Goal: Information Seeking & Learning: Learn about a topic

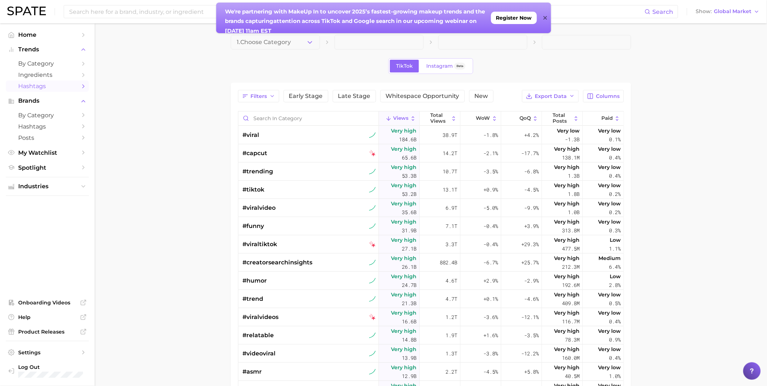
click at [561, 46] on span at bounding box center [586, 42] width 89 height 15
click at [545, 15] on icon at bounding box center [545, 18] width 4 height 6
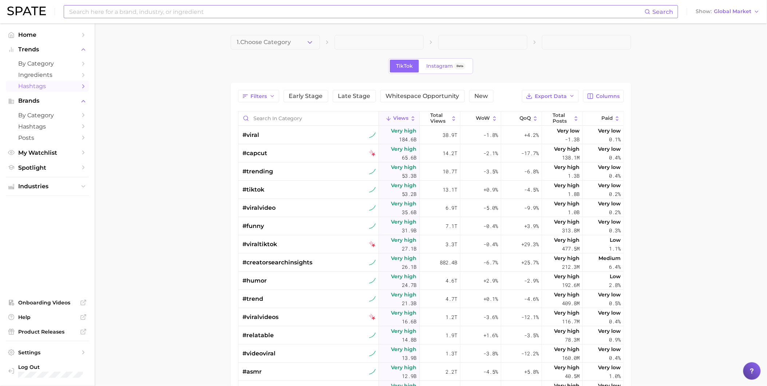
click at [149, 12] on input at bounding box center [356, 11] width 576 height 12
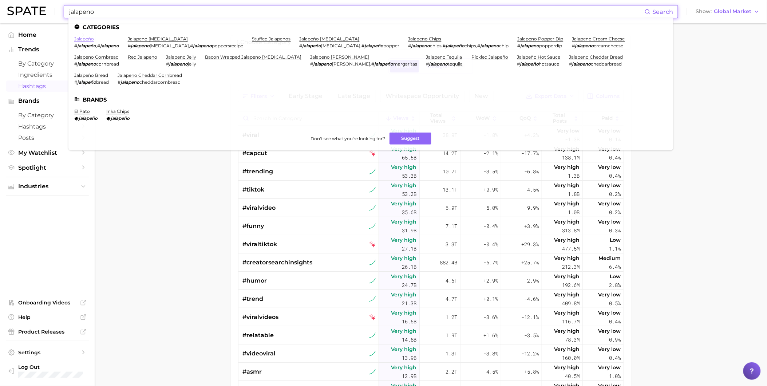
type input "jalapeno"
click at [81, 39] on link "jalapeño" at bounding box center [84, 38] width 20 height 5
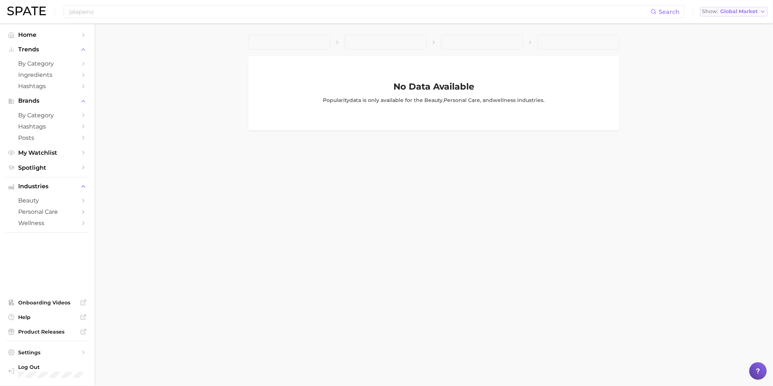
click at [732, 13] on span "Global Market" at bounding box center [738, 11] width 37 height 4
click at [721, 25] on span "[GEOGRAPHIC_DATA]" at bounding box center [732, 23] width 56 height 6
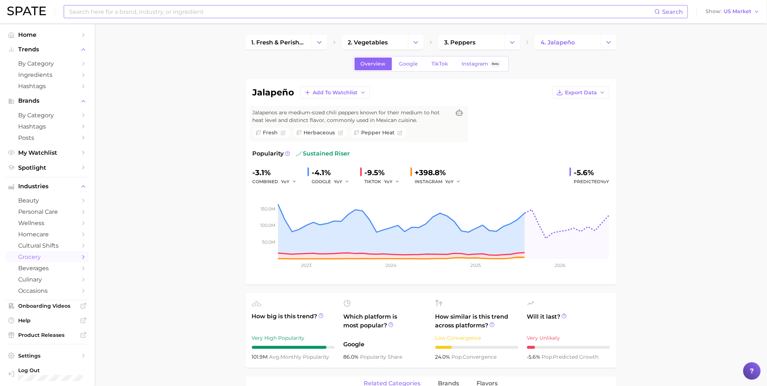
click at [302, 16] on input at bounding box center [361, 11] width 586 height 12
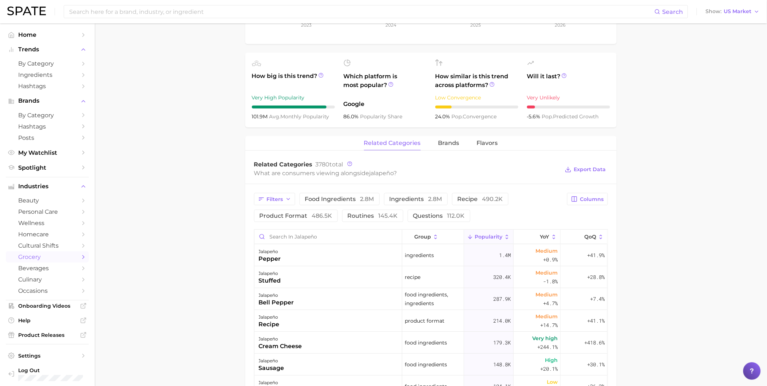
scroll to position [242, 0]
click at [331, 200] on span "food ingredients 2.8m" at bounding box center [339, 197] width 69 height 6
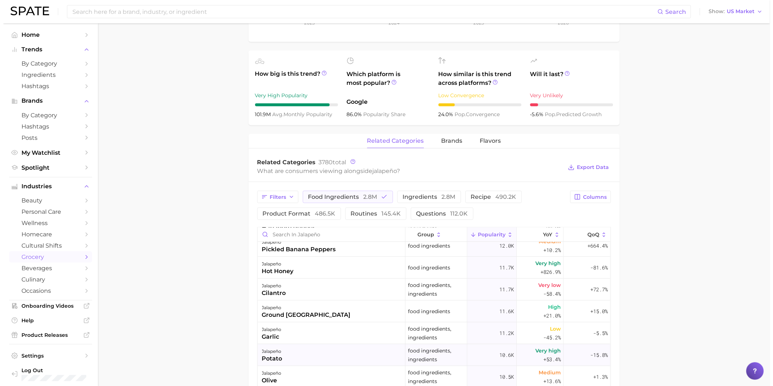
scroll to position [1051, 0]
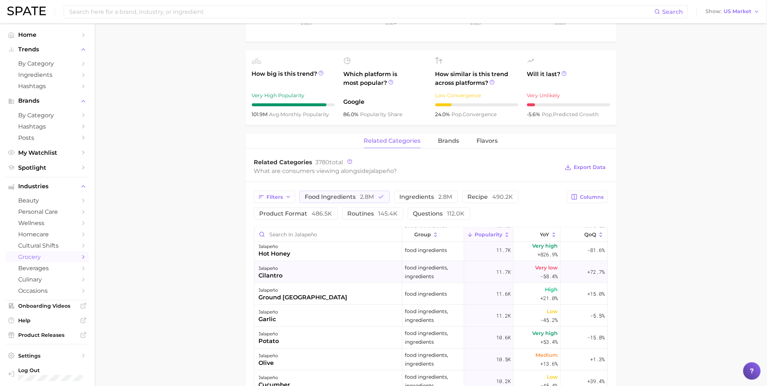
click at [334, 270] on div "jalapeño cilantro" at bounding box center [328, 272] width 148 height 22
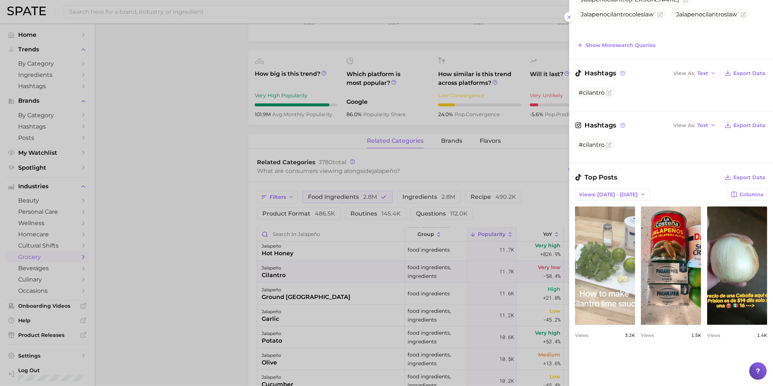
scroll to position [162, 0]
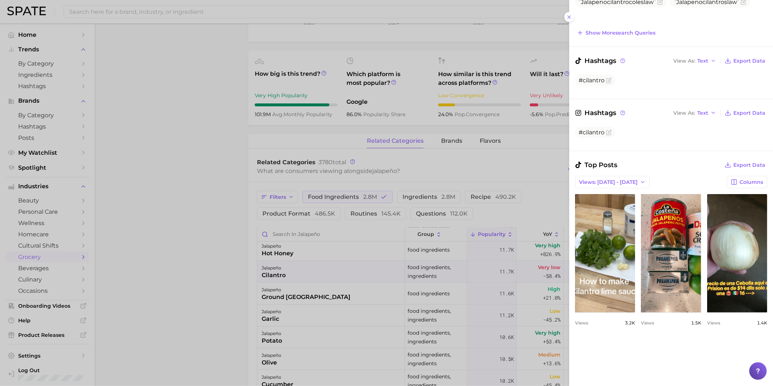
click at [308, 344] on div at bounding box center [386, 193] width 773 height 386
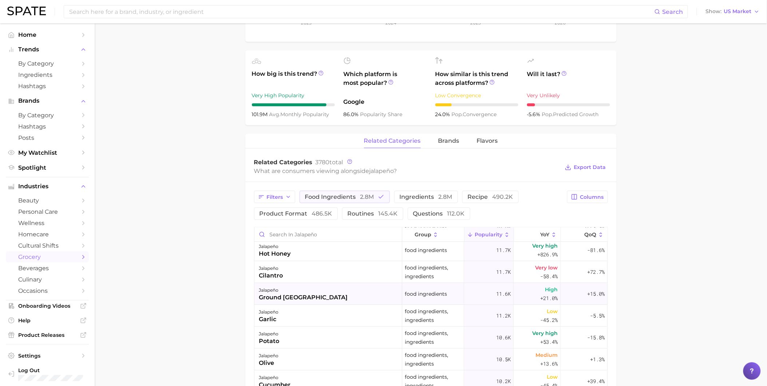
click at [320, 293] on div "jalapeño ground [GEOGRAPHIC_DATA]" at bounding box center [328, 294] width 148 height 22
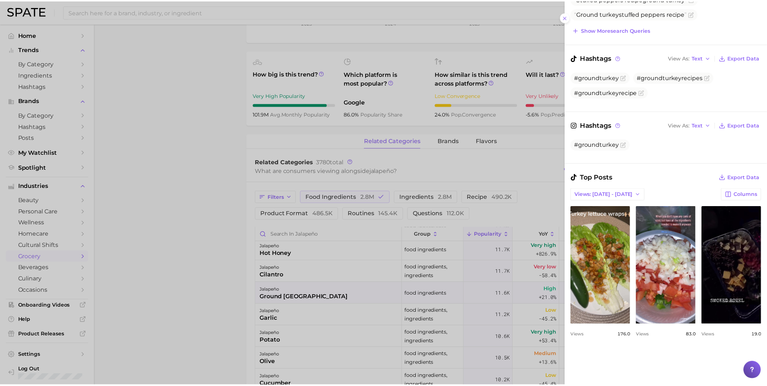
scroll to position [202, 0]
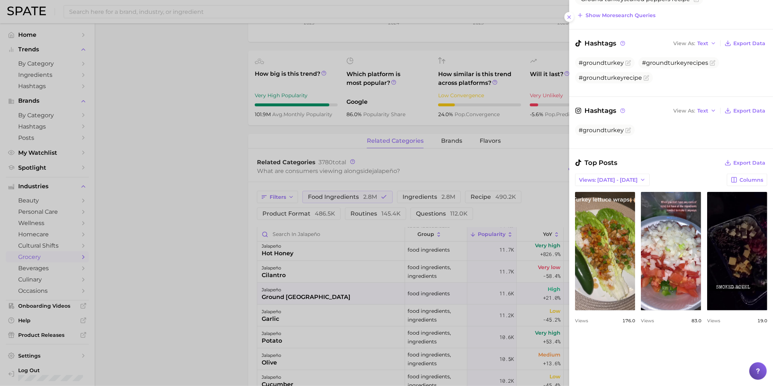
click at [281, 317] on div at bounding box center [386, 193] width 773 height 386
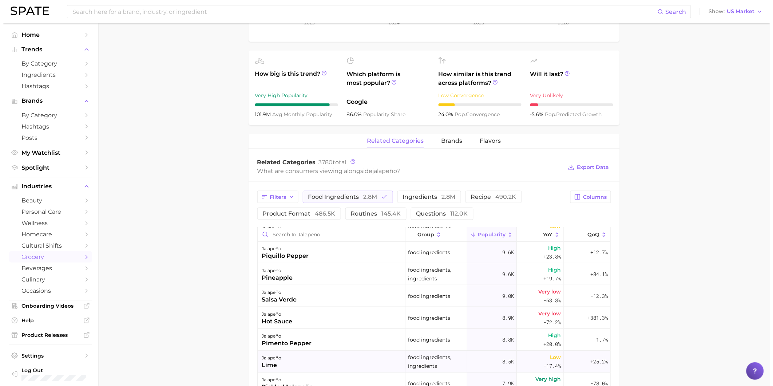
scroll to position [1213, 0]
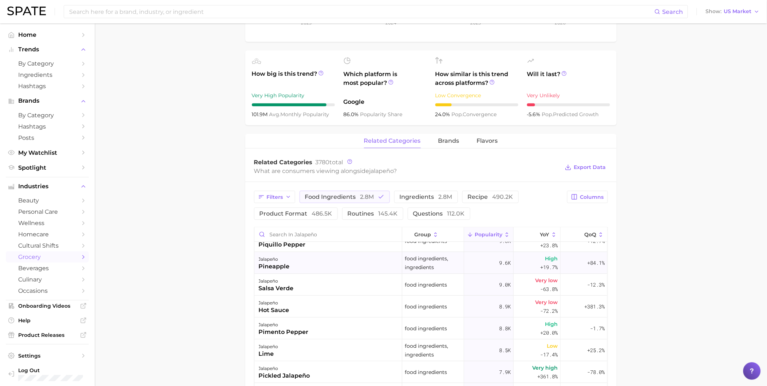
click at [300, 272] on div "jalapeño pineapple" at bounding box center [328, 263] width 148 height 22
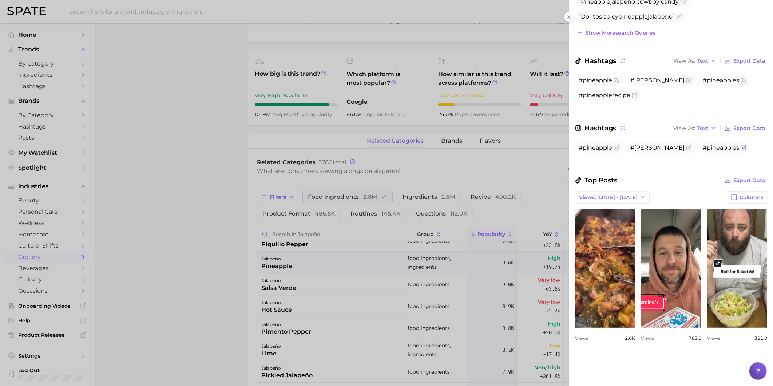
scroll to position [202, 0]
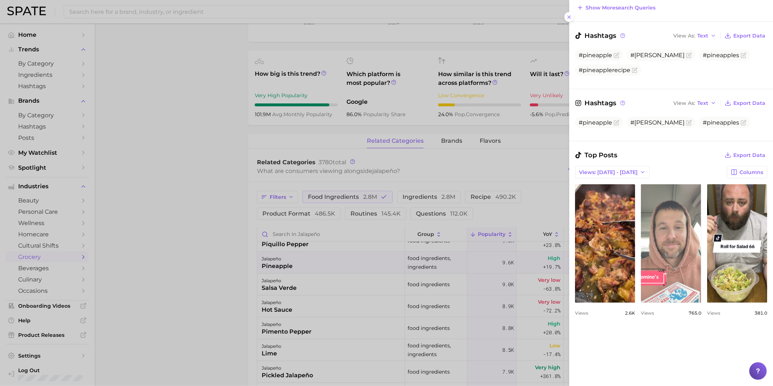
click at [701, 248] on link "view post on TikTok" at bounding box center [671, 243] width 60 height 118
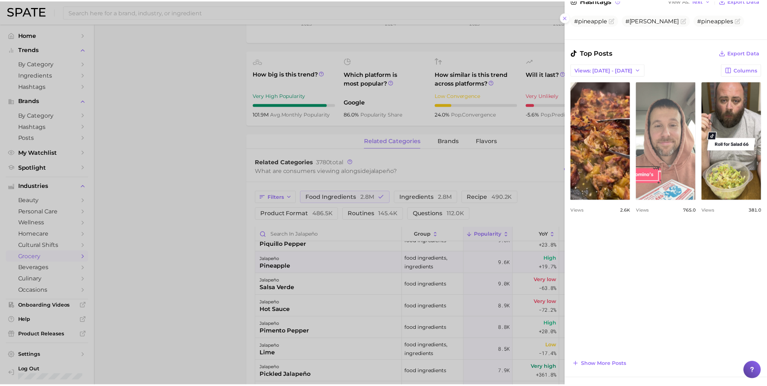
scroll to position [323, 0]
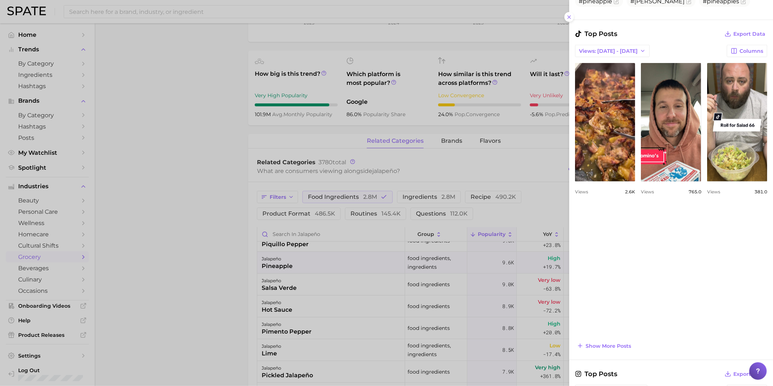
click at [322, 304] on div at bounding box center [386, 193] width 773 height 386
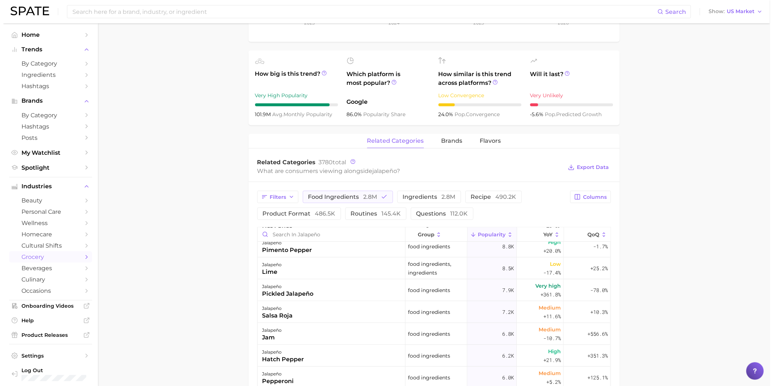
scroll to position [1334, 0]
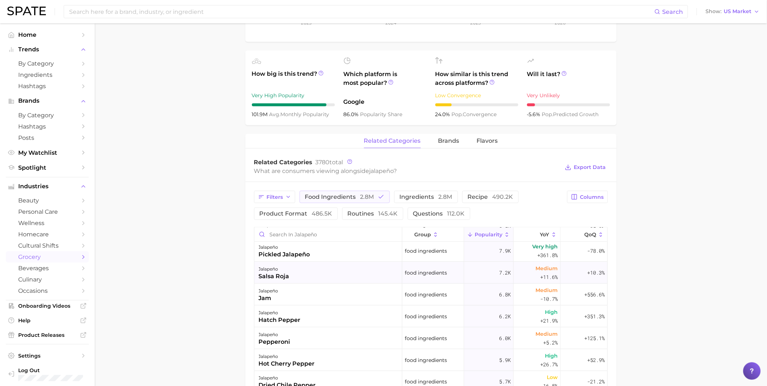
click at [324, 271] on div "jalapeño salsa roja" at bounding box center [328, 273] width 148 height 22
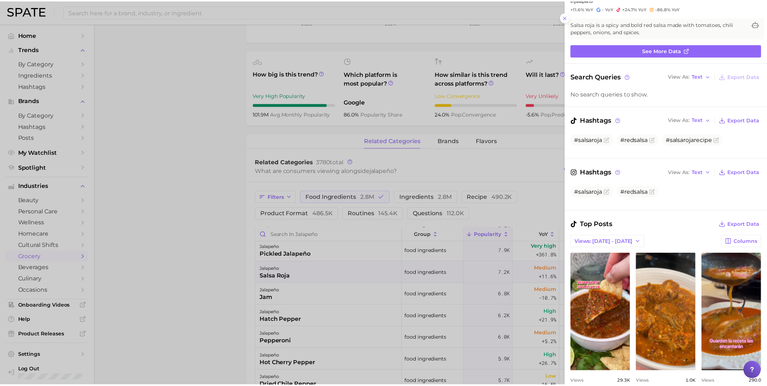
scroll to position [81, 0]
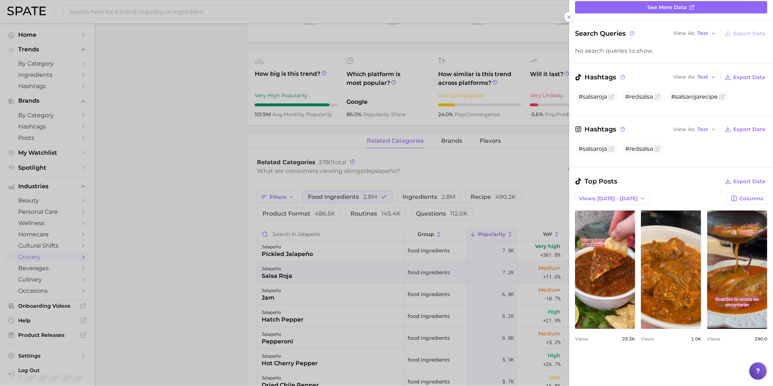
click at [101, 5] on div at bounding box center [386, 193] width 773 height 386
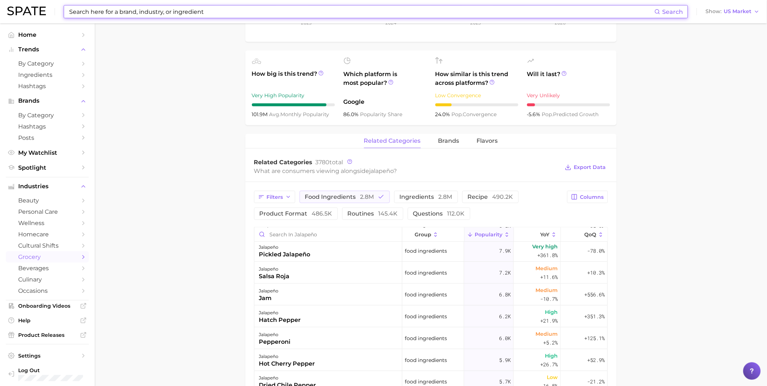
click at [111, 10] on input at bounding box center [361, 11] width 586 height 12
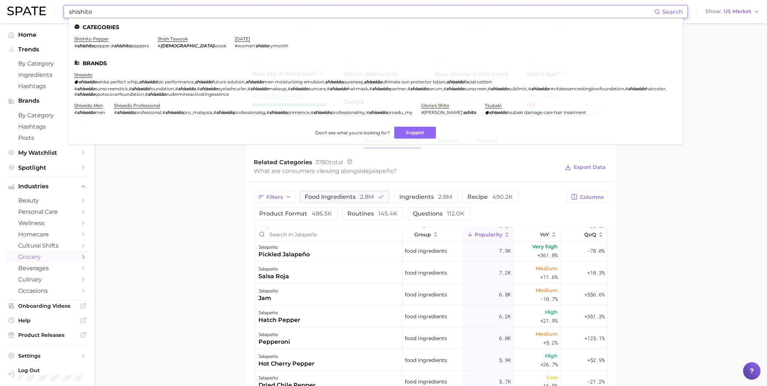
click at [85, 43] on em "shishito" at bounding box center [85, 45] width 17 height 5
click at [90, 37] on link "shishito pepper" at bounding box center [91, 38] width 35 height 5
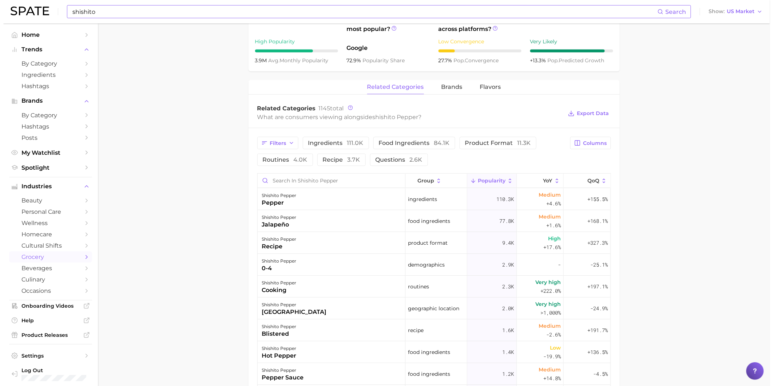
scroll to position [242, 0]
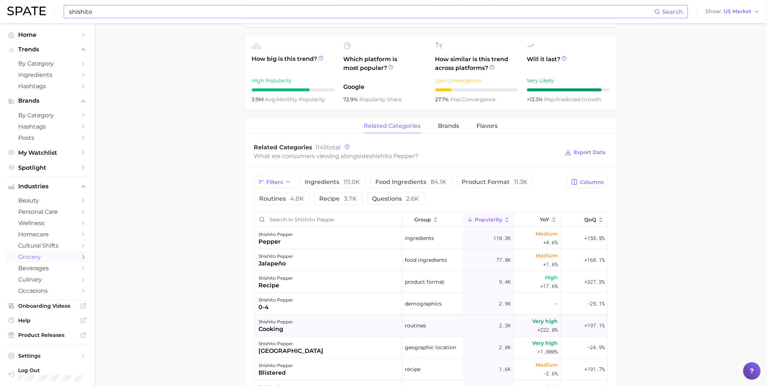
click at [310, 329] on div "shishito pepper cooking" at bounding box center [328, 325] width 148 height 22
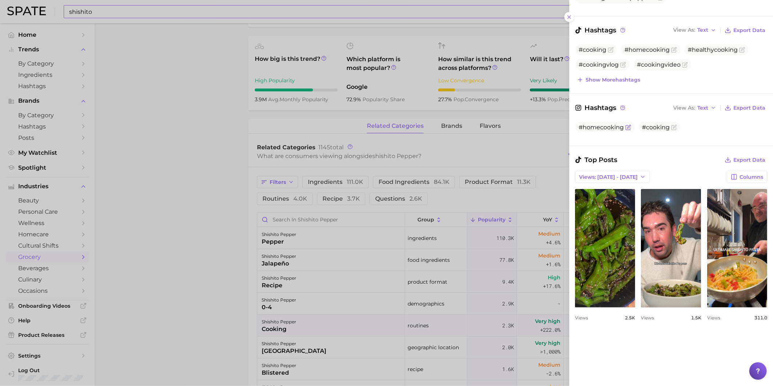
scroll to position [162, 0]
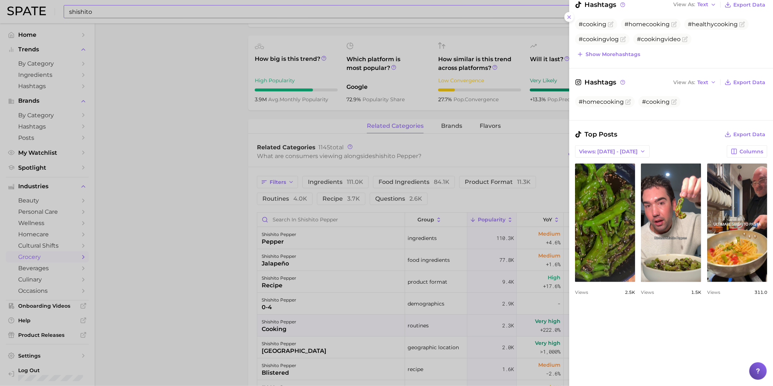
click at [330, 327] on div at bounding box center [386, 193] width 773 height 386
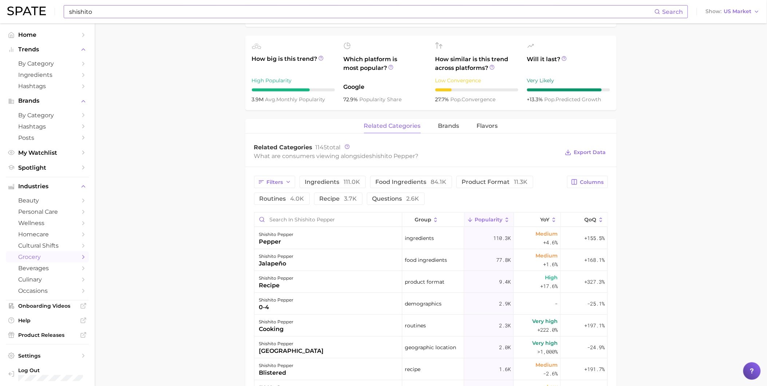
click at [326, 348] on div "shishito pepper mexico" at bounding box center [328, 347] width 148 height 22
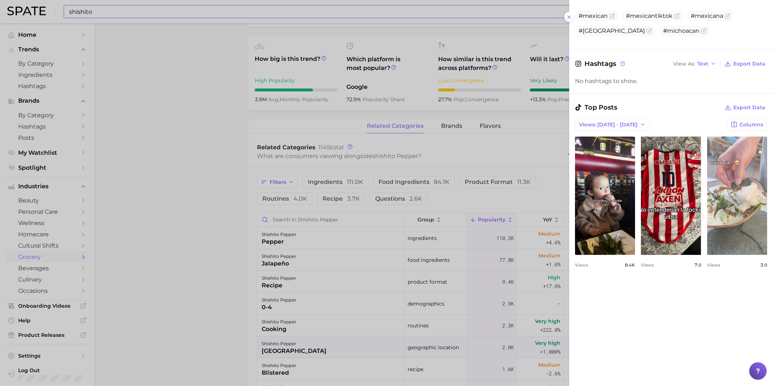
click at [707, 255] on link "view post on TikTok" at bounding box center [737, 195] width 60 height 118
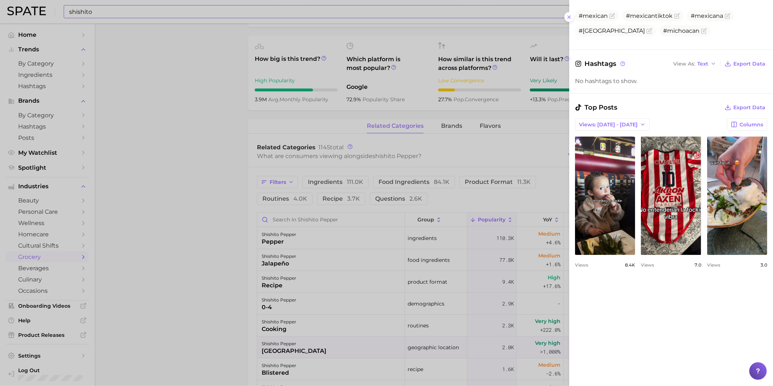
drag, startPoint x: 151, startPoint y: 43, endPoint x: 146, endPoint y: 36, distance: 7.6
click at [150, 41] on div at bounding box center [386, 193] width 773 height 386
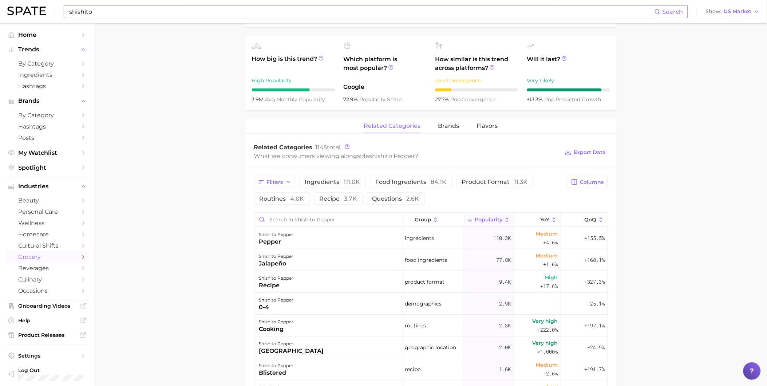
click at [108, 8] on input "shishito" at bounding box center [361, 11] width 586 height 12
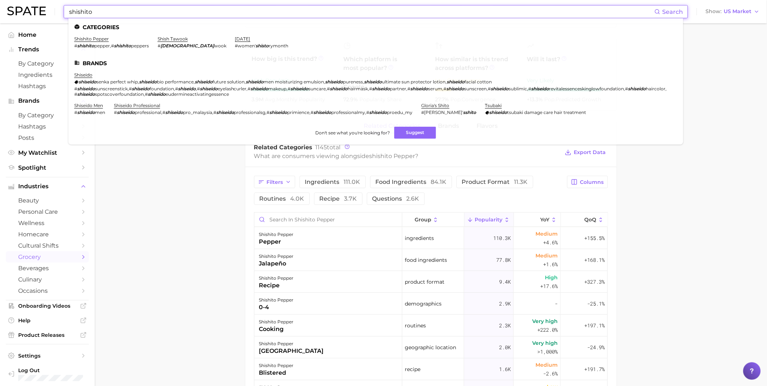
drag, startPoint x: 92, startPoint y: 8, endPoint x: 50, endPoint y: 8, distance: 41.8
click at [50, 8] on div "shishito Search Categories shishito pepper # shishito pepper , # shishito peppe…" at bounding box center [383, 11] width 752 height 23
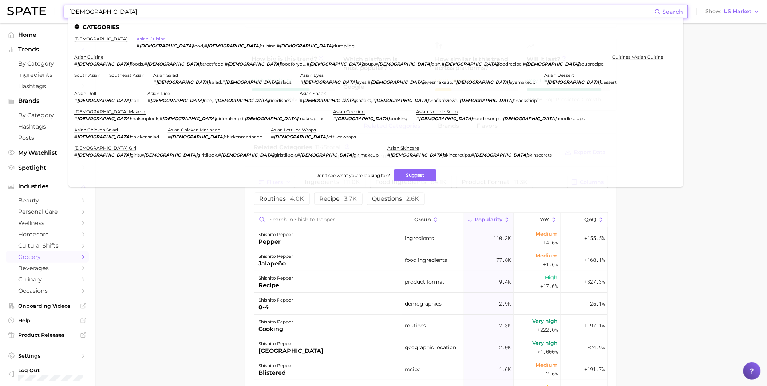
type input "[DEMOGRAPHIC_DATA]"
click at [136, 38] on link "asian cuisine" at bounding box center [150, 38] width 29 height 5
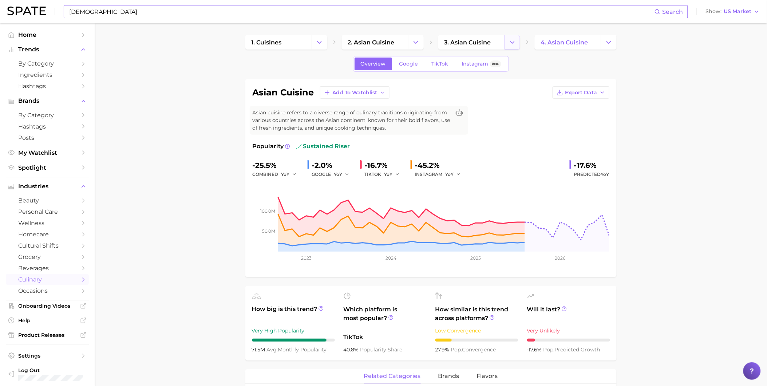
click at [508, 45] on icon "Change Category" at bounding box center [512, 43] width 8 height 8
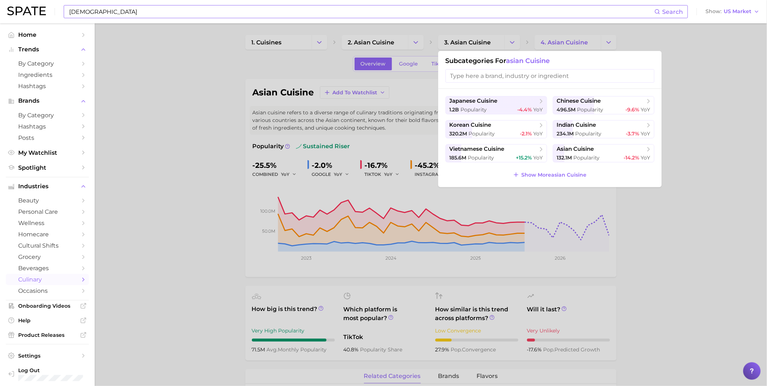
click at [417, 39] on div at bounding box center [383, 193] width 767 height 386
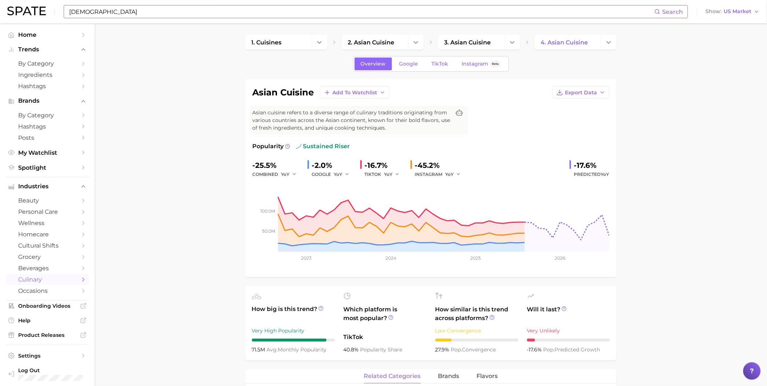
click at [417, 39] on icon "Change Category" at bounding box center [416, 43] width 8 height 8
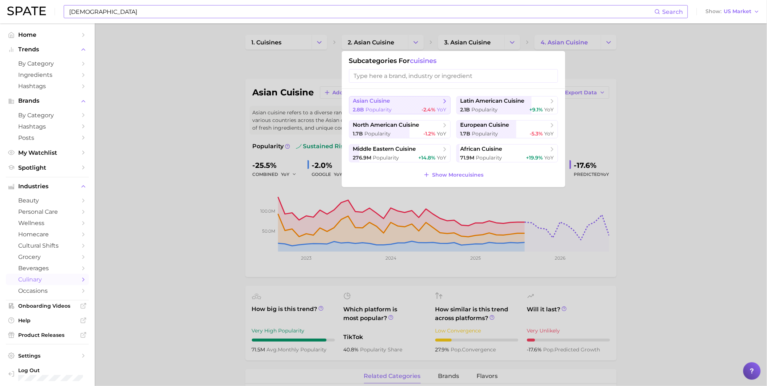
click at [414, 107] on div "2.8b Popularity -2.4% YoY" at bounding box center [400, 109] width 94 height 7
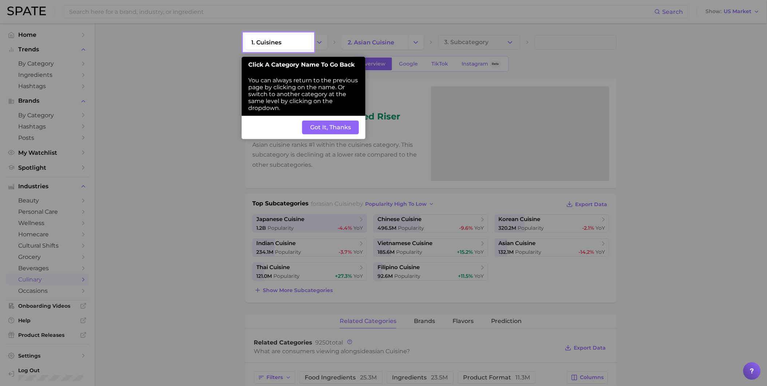
click at [348, 132] on button "Got It, Thanks" at bounding box center [330, 127] width 57 height 14
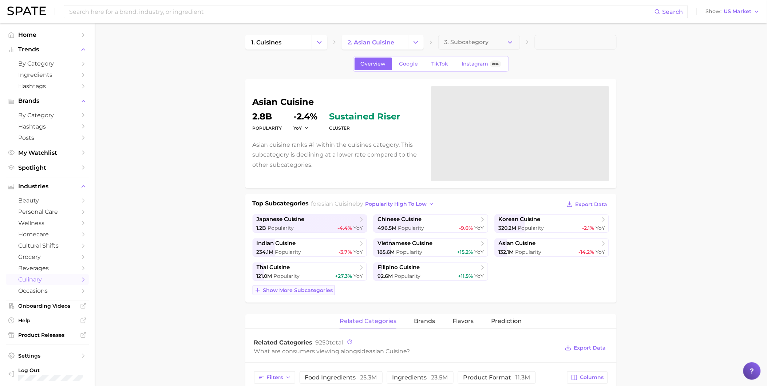
click at [308, 291] on span "Show more subcategories" at bounding box center [298, 290] width 70 height 6
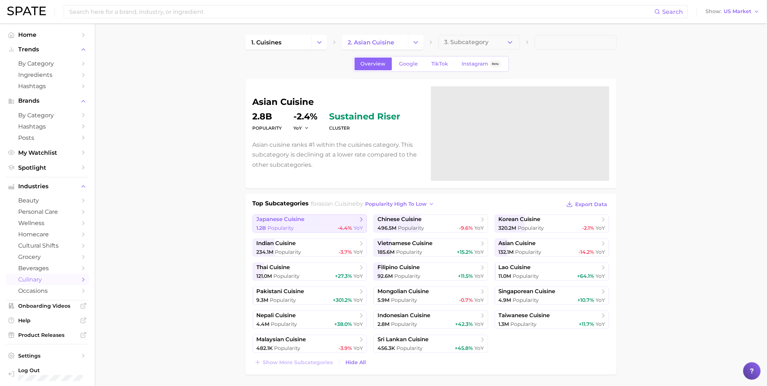
click at [308, 229] on div "1.2b Popularity -4.4% YoY" at bounding box center [310, 228] width 107 height 7
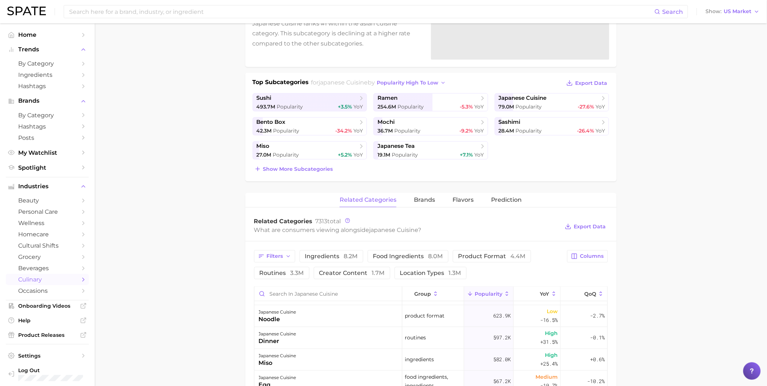
scroll to position [162, 0]
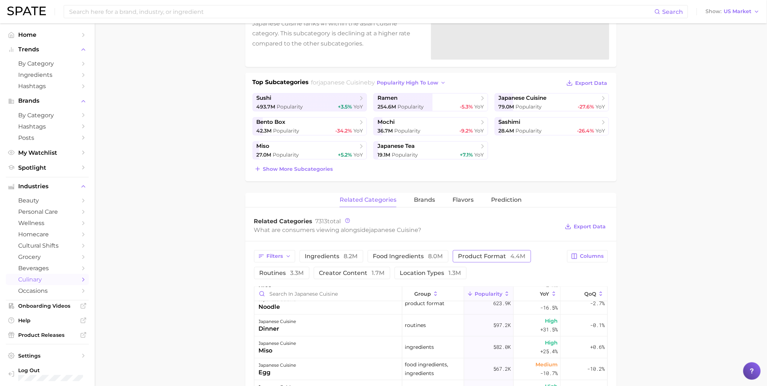
click at [473, 258] on span "product format 4.4m" at bounding box center [491, 256] width 67 height 6
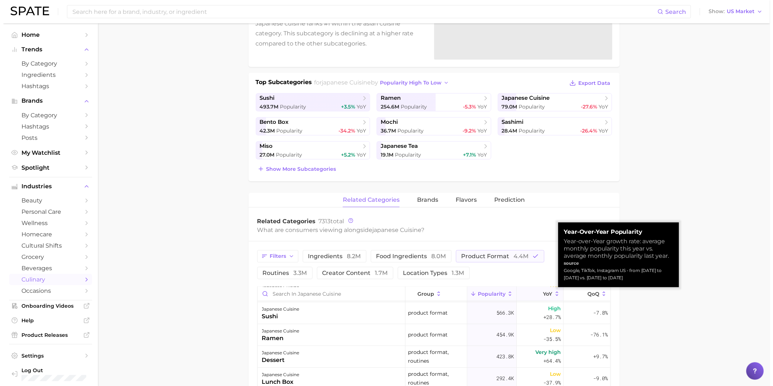
scroll to position [0, 0]
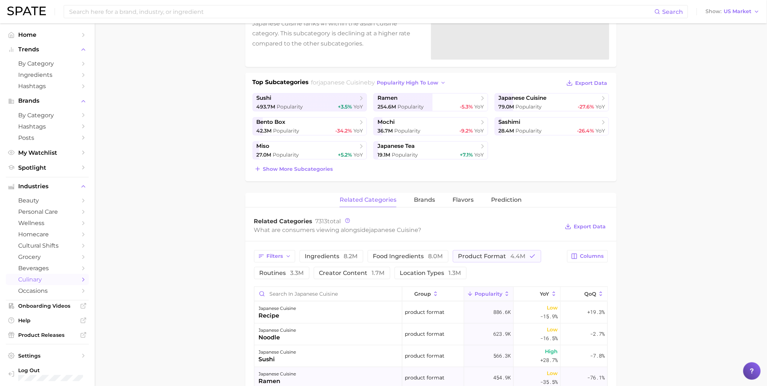
click at [330, 372] on div "japanese cuisine ramen" at bounding box center [328, 378] width 148 height 22
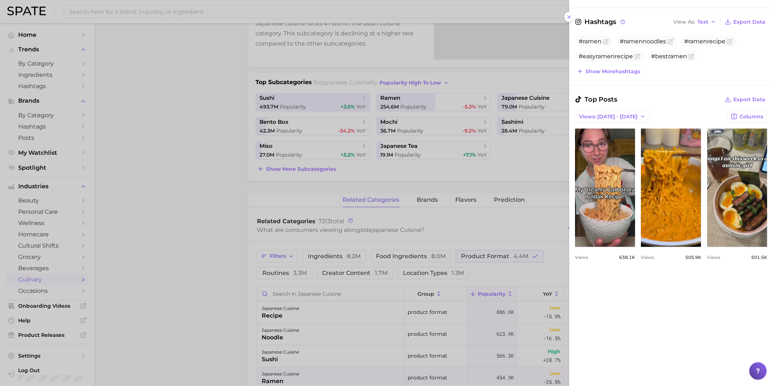
scroll to position [283, 0]
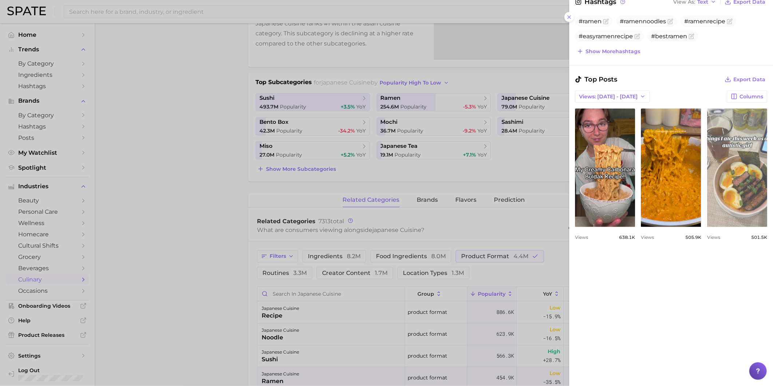
click at [707, 227] on link "view post on TikTok" at bounding box center [737, 167] width 60 height 118
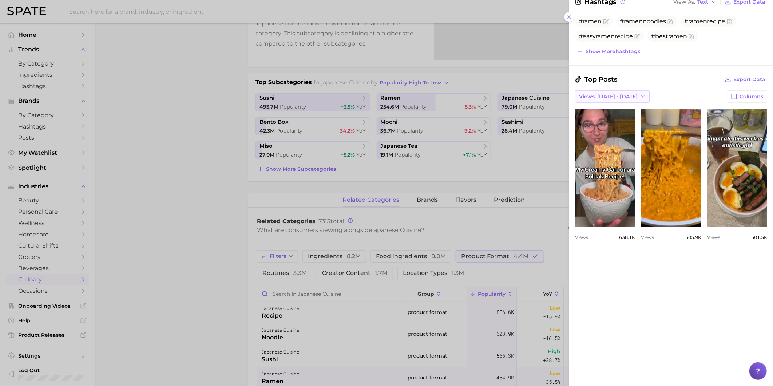
click at [620, 96] on span "Views: [DATE] - [DATE]" at bounding box center [608, 97] width 59 height 6
click at [617, 121] on button "Total Views" at bounding box center [615, 122] width 80 height 13
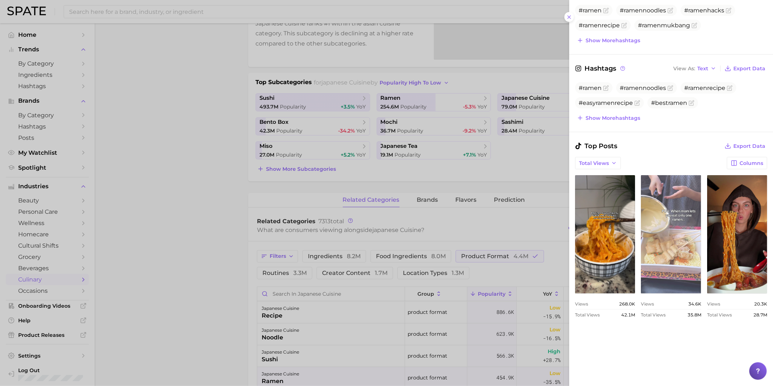
scroll to position [202, 0]
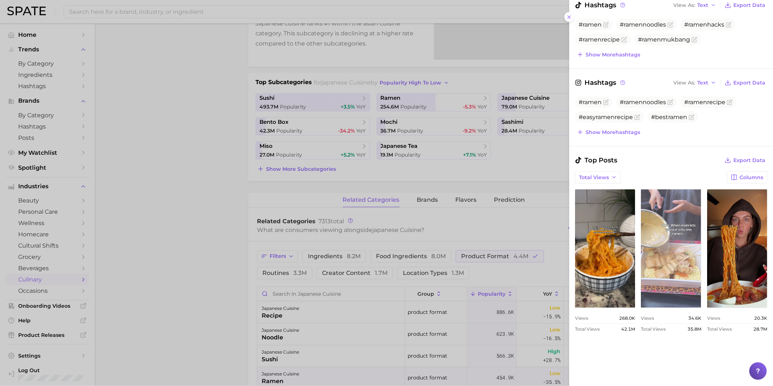
click at [701, 243] on link "view post on TikTok" at bounding box center [671, 248] width 60 height 118
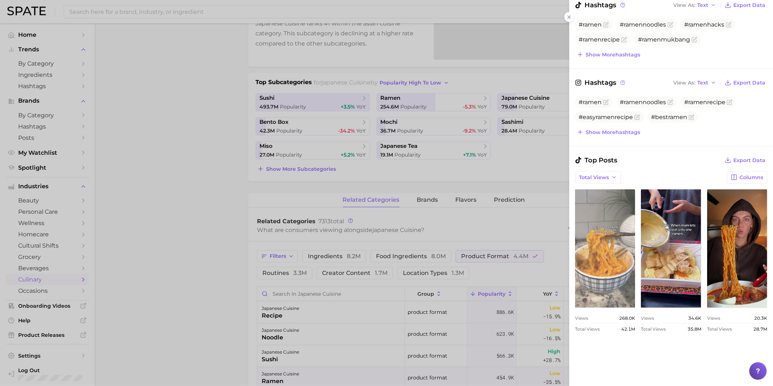
click at [633, 250] on link "view post on TikTok" at bounding box center [605, 248] width 60 height 118
